Goal: Task Accomplishment & Management: Use online tool/utility

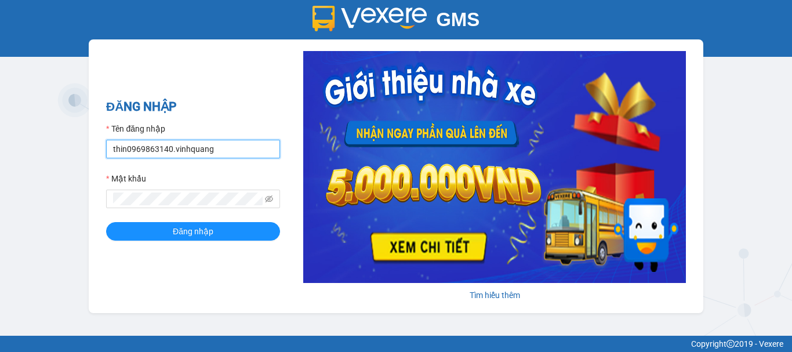
click at [172, 148] on input "thin0969863140.vinhquang" at bounding box center [193, 149] width 174 height 19
type input "thanh0388801553.vinhquang"
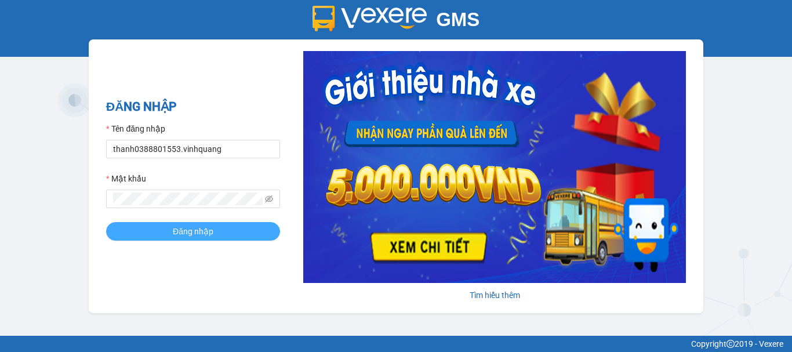
click at [199, 239] on button "Đăng nhập" at bounding box center [193, 231] width 174 height 19
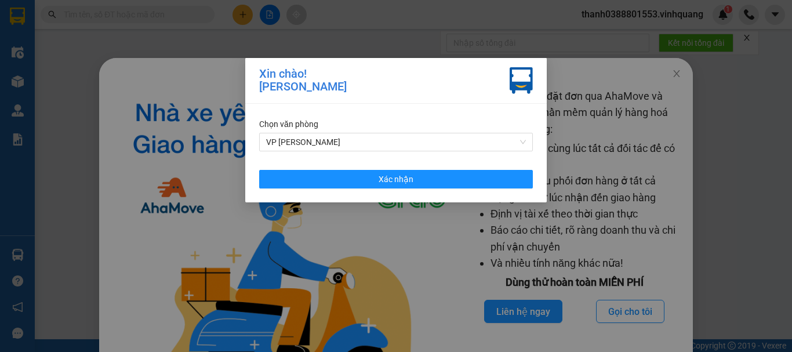
click at [401, 190] on div "Chọn văn phòng VP [PERSON_NAME] nhận" at bounding box center [395, 153] width 301 height 99
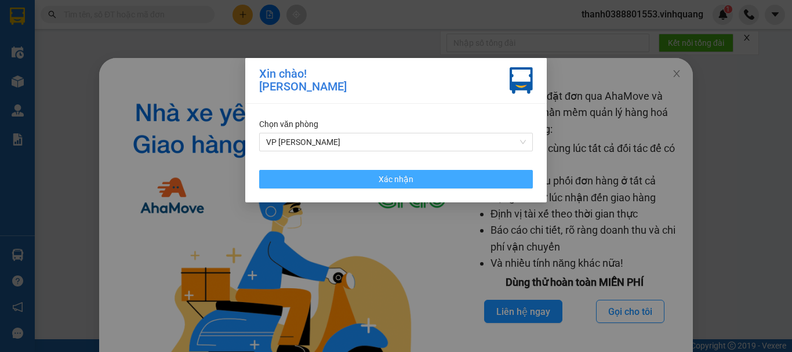
click at [398, 179] on span "Xác nhận" at bounding box center [396, 179] width 35 height 13
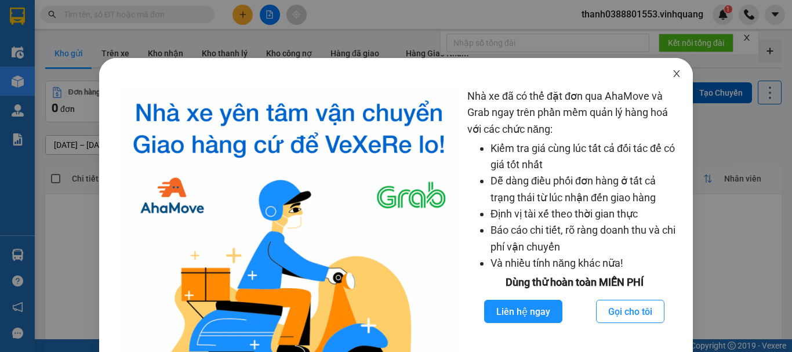
click at [672, 78] on icon "close" at bounding box center [676, 73] width 9 height 9
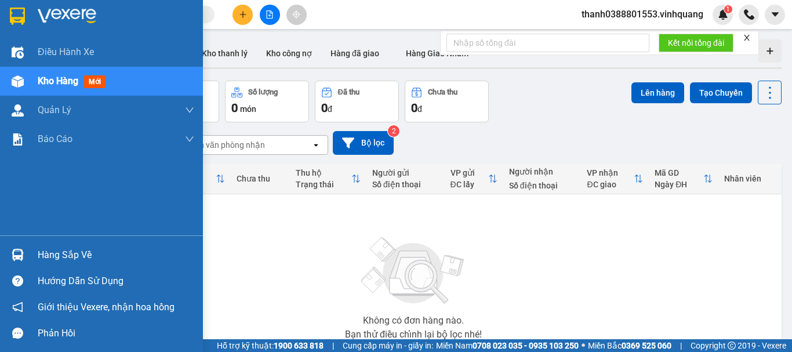
click at [30, 251] on div "Hàng sắp về" at bounding box center [101, 255] width 203 height 26
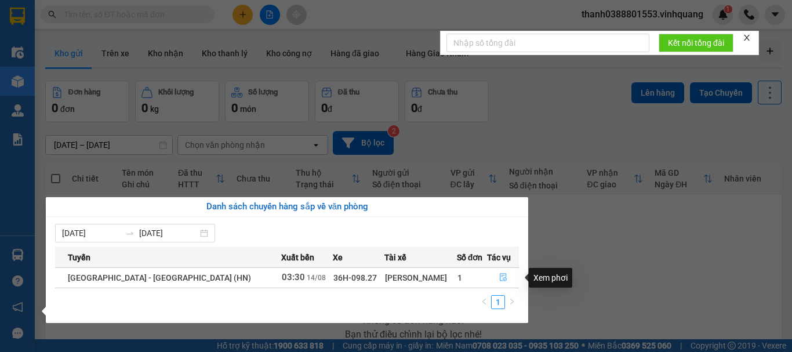
click at [500, 276] on icon "file-done" at bounding box center [503, 277] width 8 height 8
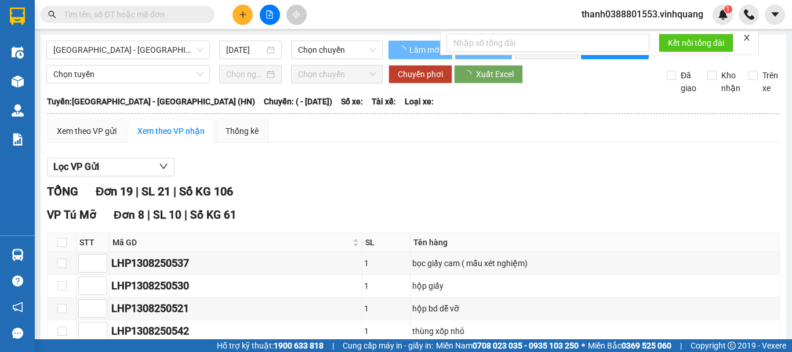
type input "[DATE]"
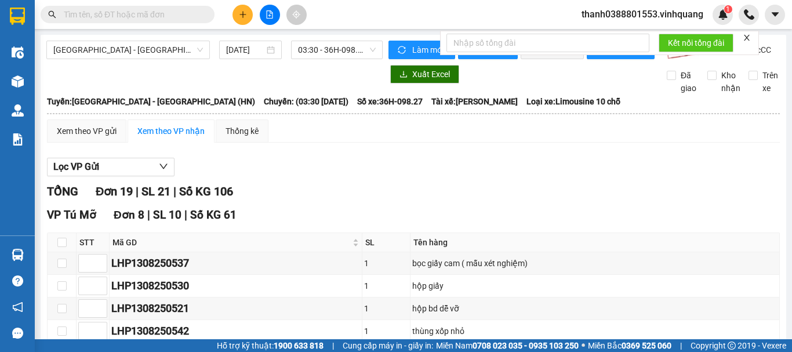
scroll to position [615, 0]
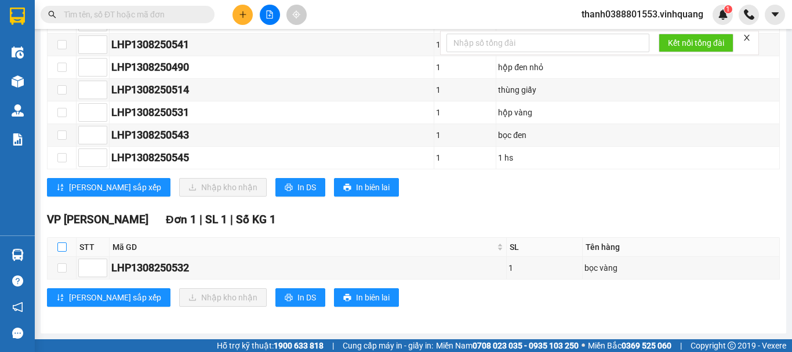
click at [59, 247] on input "checkbox" at bounding box center [61, 246] width 9 height 9
checkbox input "true"
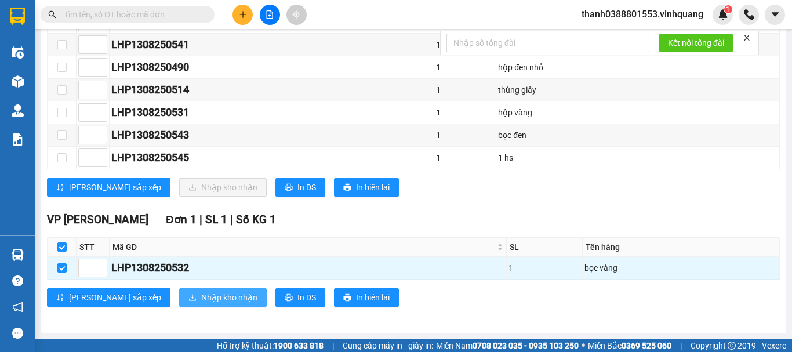
click at [201, 295] on span "Nhập kho nhận" at bounding box center [229, 297] width 56 height 13
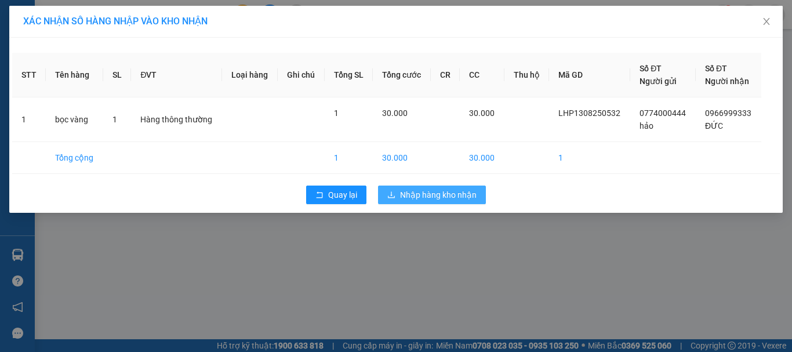
click at [399, 196] on button "Nhập hàng kho nhận" at bounding box center [432, 195] width 108 height 19
